Goal: Check status: Check status

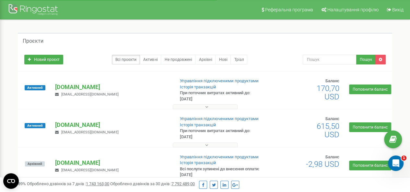
click at [90, 87] on p "[DOMAIN_NAME]" at bounding box center [112, 87] width 114 height 8
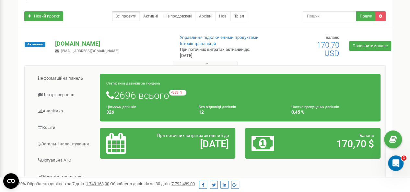
scroll to position [44, 0]
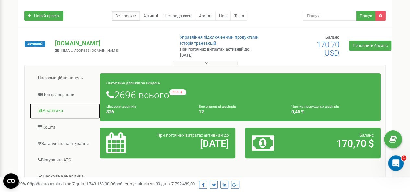
click at [55, 108] on link "Аналiтика" at bounding box center [65, 111] width 71 height 16
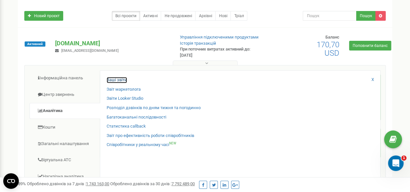
click at [119, 79] on link "Ваші звіти" at bounding box center [117, 80] width 20 height 6
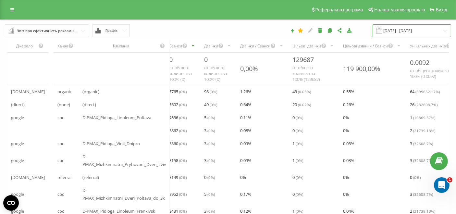
click at [399, 29] on input "[DATE] - [DATE]" at bounding box center [411, 30] width 79 height 13
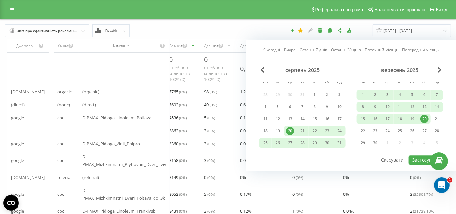
click at [268, 50] on link "Сьогодні" at bounding box center [271, 50] width 17 height 6
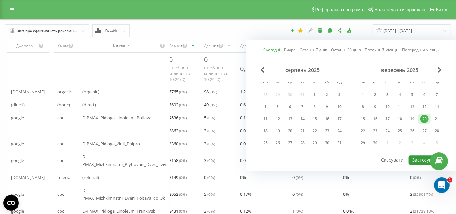
click at [416, 159] on button "Застосувати" at bounding box center [425, 159] width 34 height 9
type input "[DATE] - [DATE]"
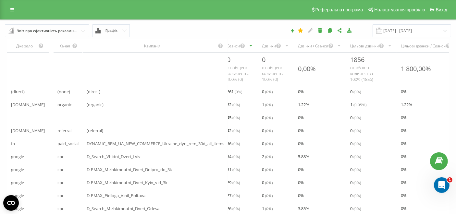
scroll to position [3, 0]
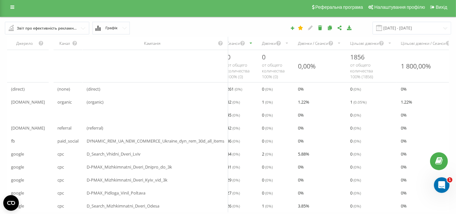
click at [269, 45] on div "Дзвінки" at bounding box center [269, 44] width 14 height 6
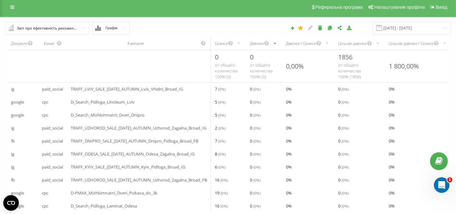
click at [258, 49] on div "Дзвінки" at bounding box center [264, 43] width 36 height 13
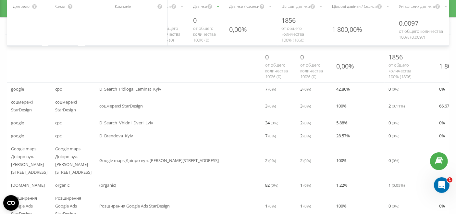
scroll to position [82, 0]
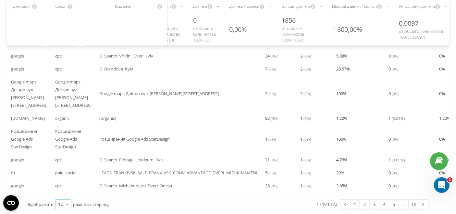
click at [62, 204] on div "10" at bounding box center [60, 204] width 5 height 6
click at [64, 186] on div "50" at bounding box center [63, 185] width 16 height 9
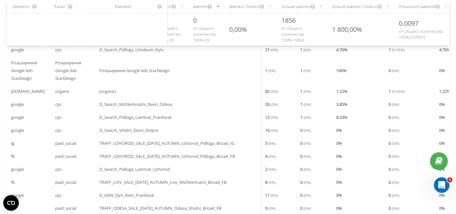
scroll to position [151, 0]
